Goal: Use online tool/utility: Use online tool/utility

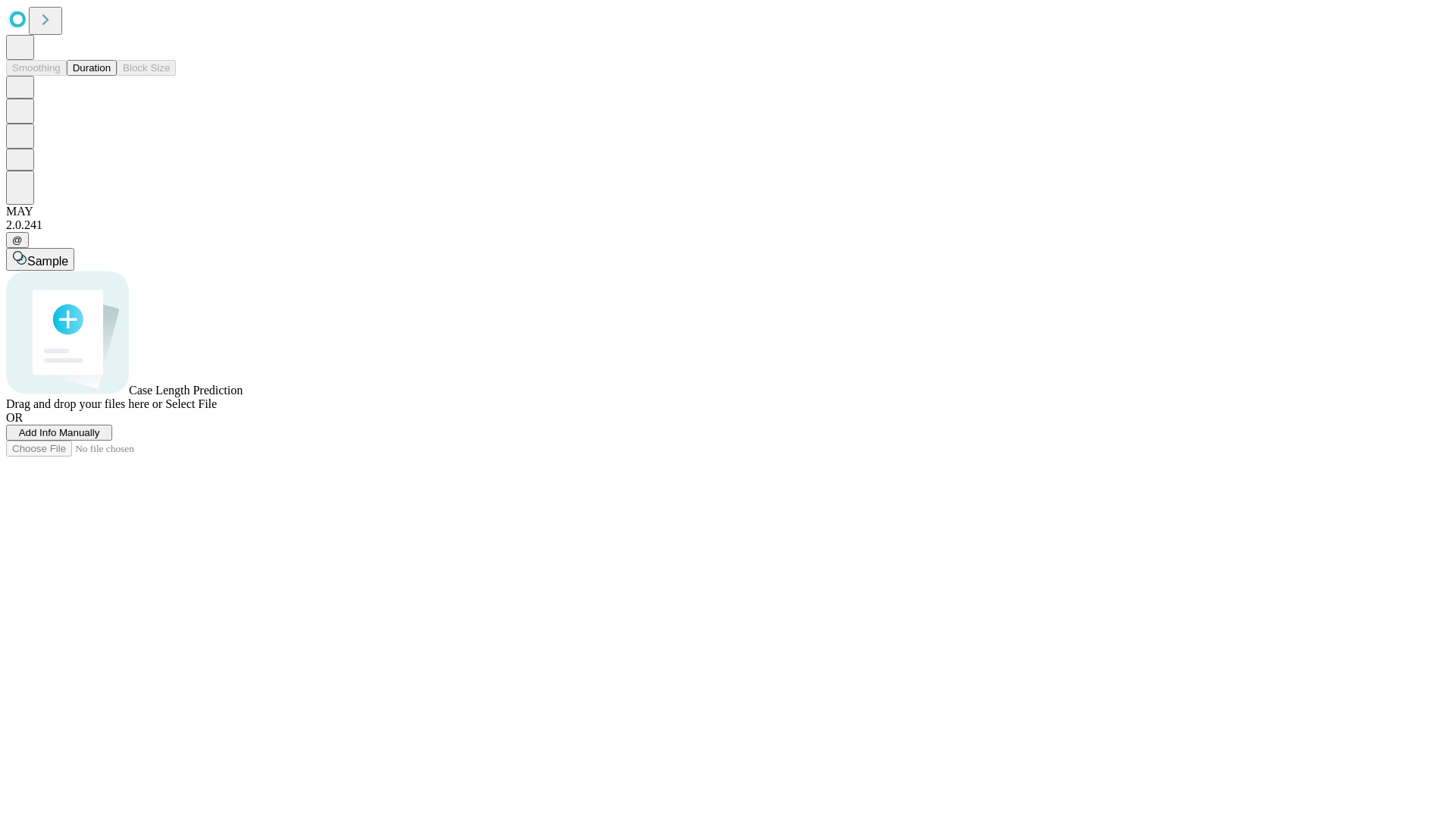
click at [111, 76] on button "Duration" at bounding box center [92, 67] width 50 height 16
click at [217, 410] on span "Select File" at bounding box center [191, 404] width 51 height 13
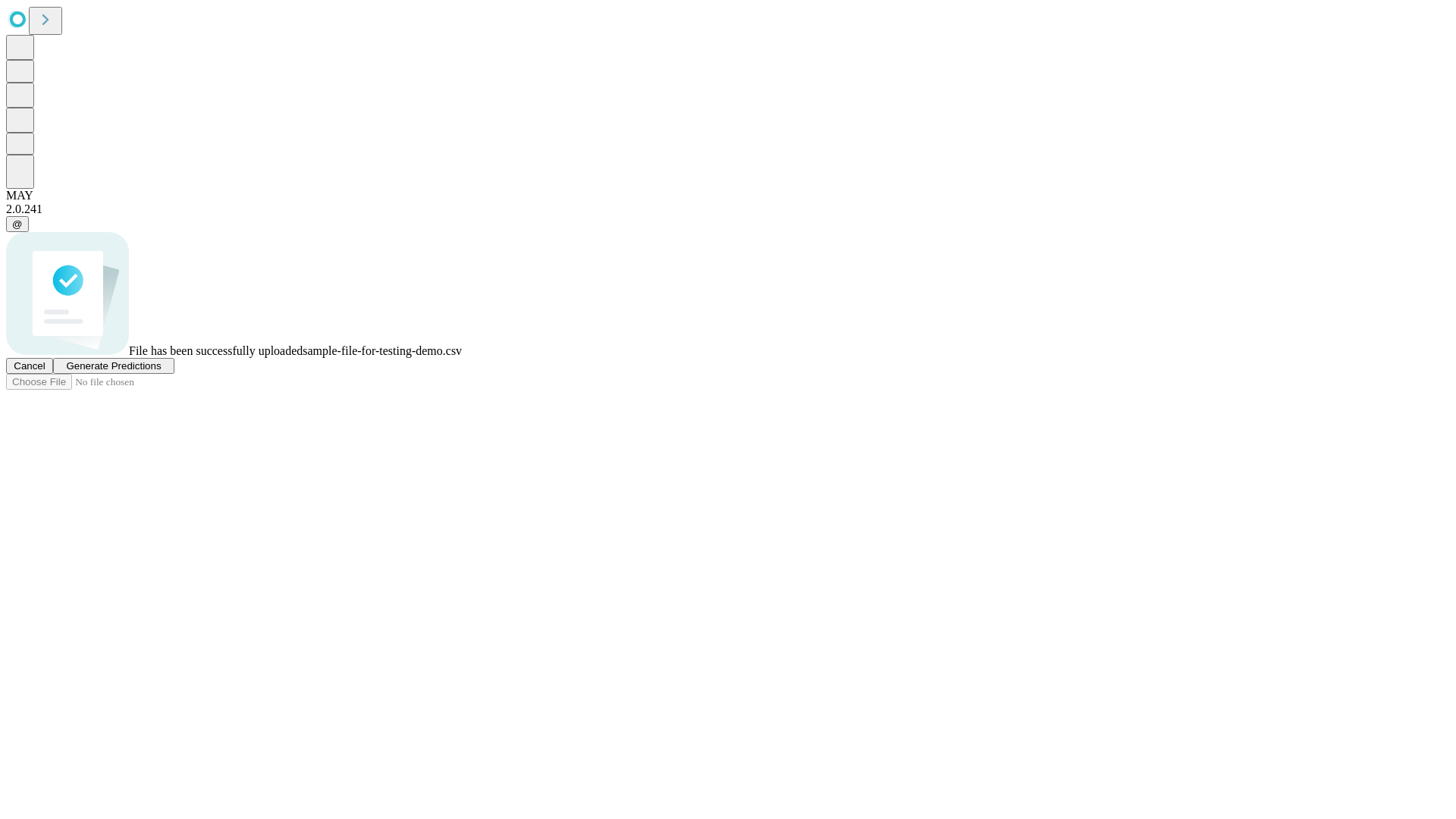
click at [161, 372] on span "Generate Predictions" at bounding box center [113, 365] width 95 height 11
